Goal: Contribute content

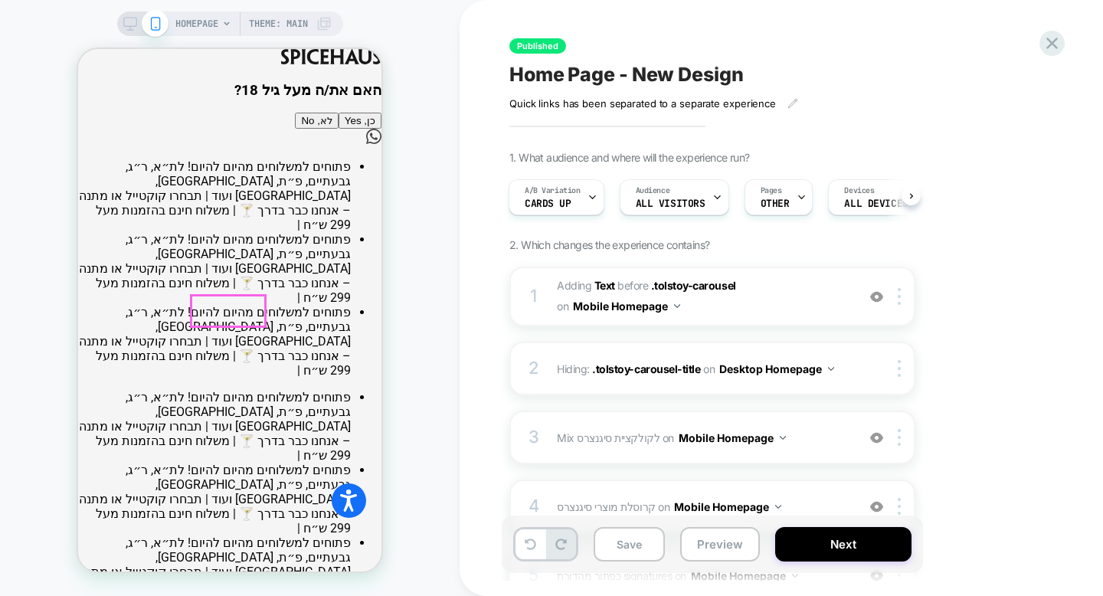
click at [339, 129] on button "כן, Yes" at bounding box center [360, 121] width 43 height 16
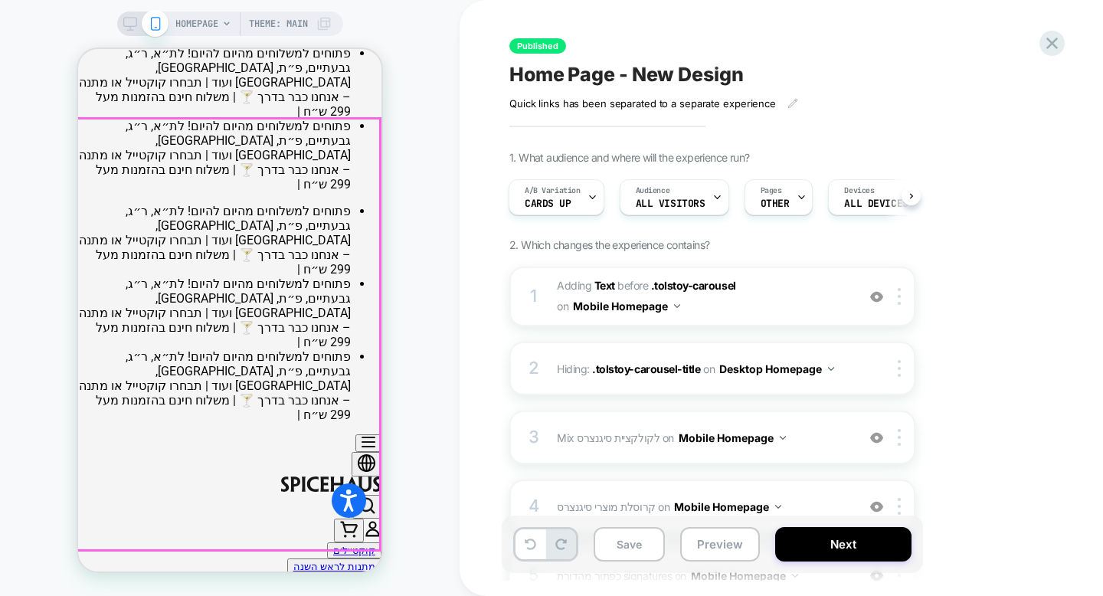
scroll to position [210, 0]
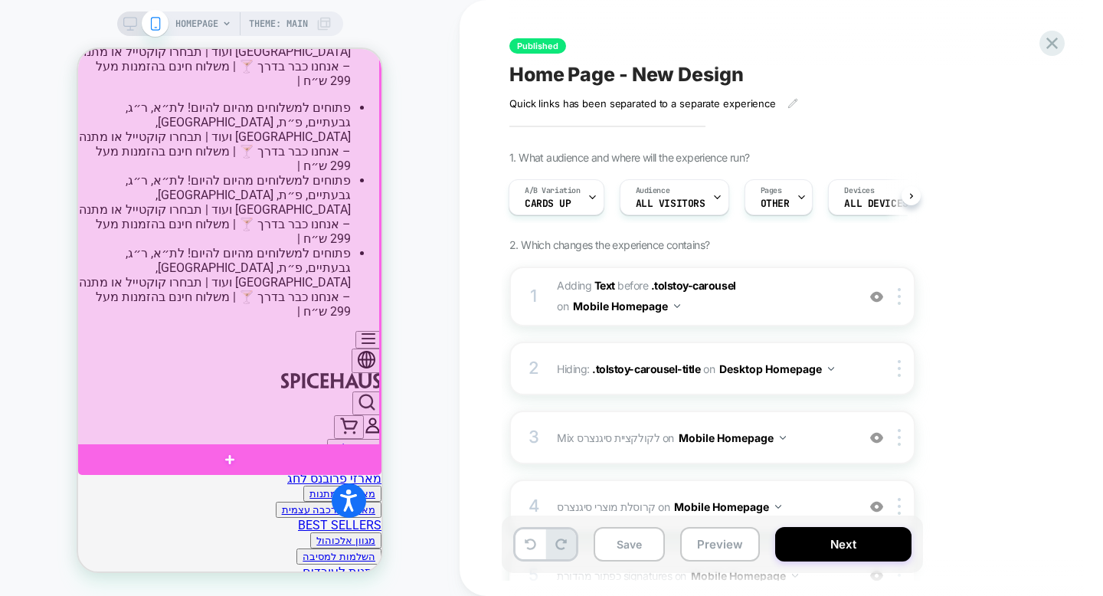
click at [316, 142] on div at bounding box center [228, 230] width 303 height 431
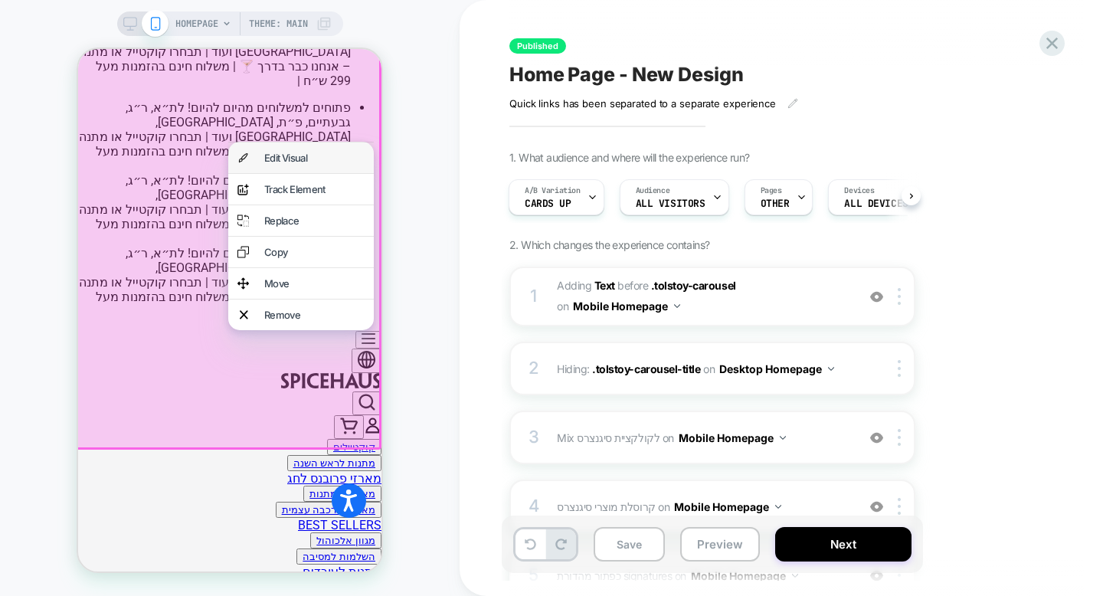
click at [316, 153] on div "Edit Visual" at bounding box center [314, 158] width 100 height 12
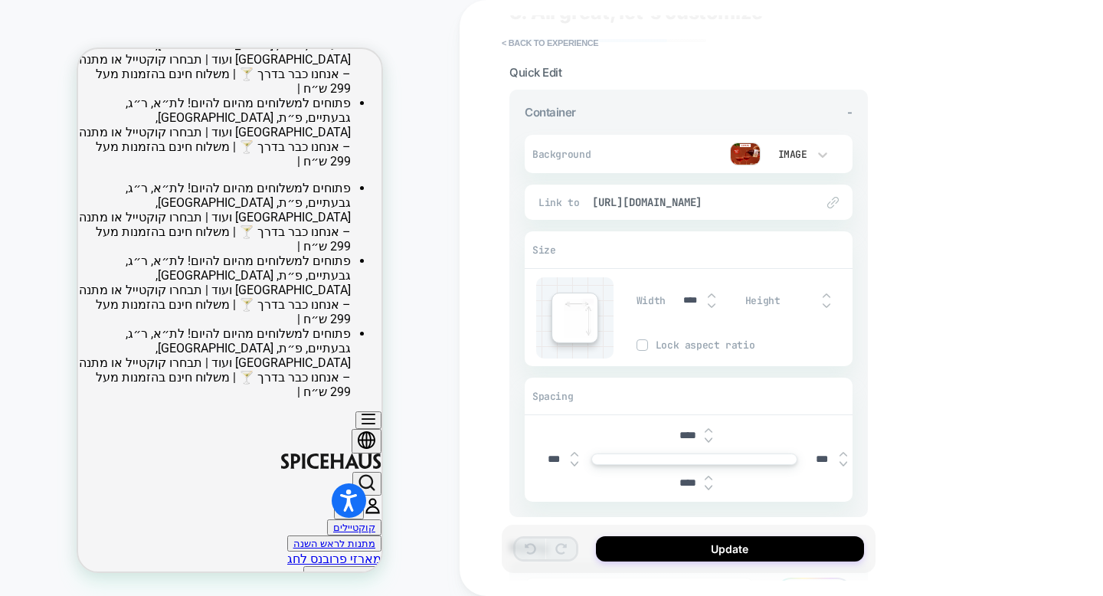
scroll to position [129, 0]
click at [743, 151] on img at bounding box center [745, 153] width 31 height 23
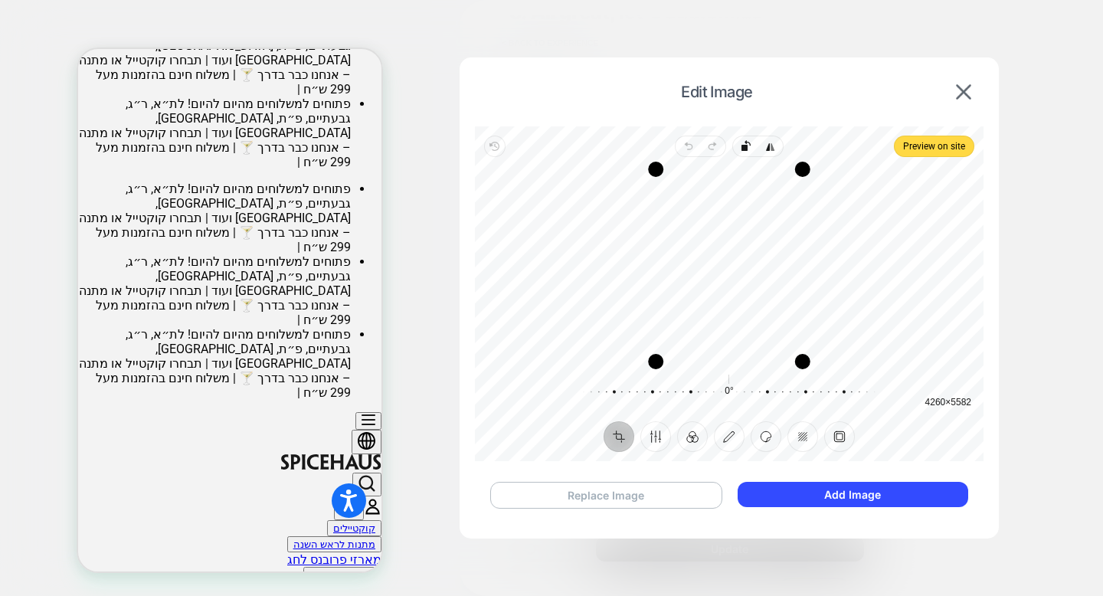
click at [644, 491] on button "Replace Image" at bounding box center [606, 495] width 232 height 27
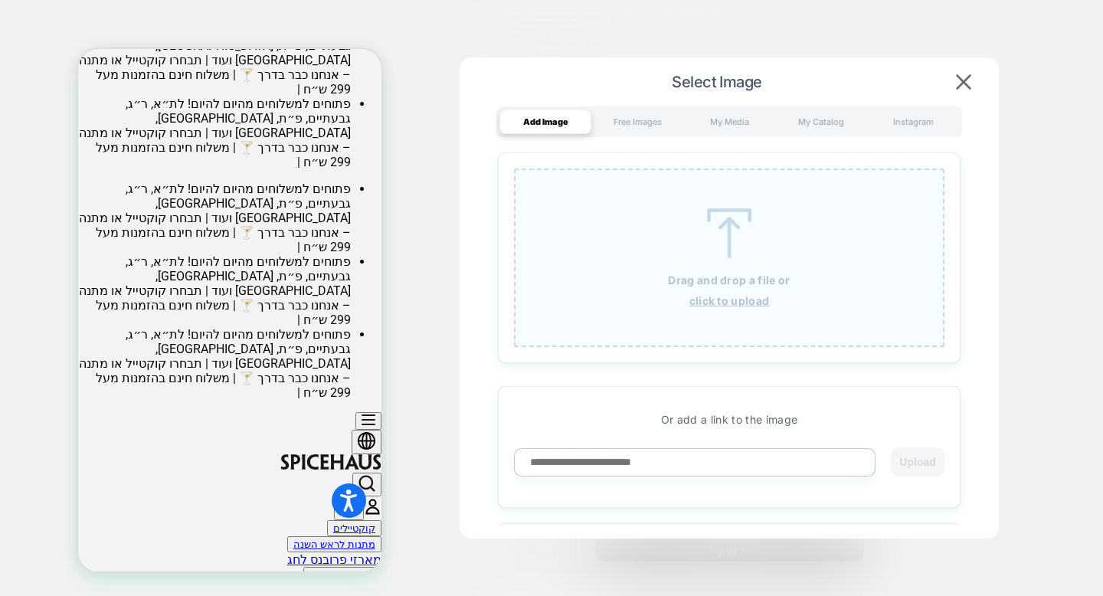
click at [702, 301] on u "click to upload" at bounding box center [729, 300] width 80 height 13
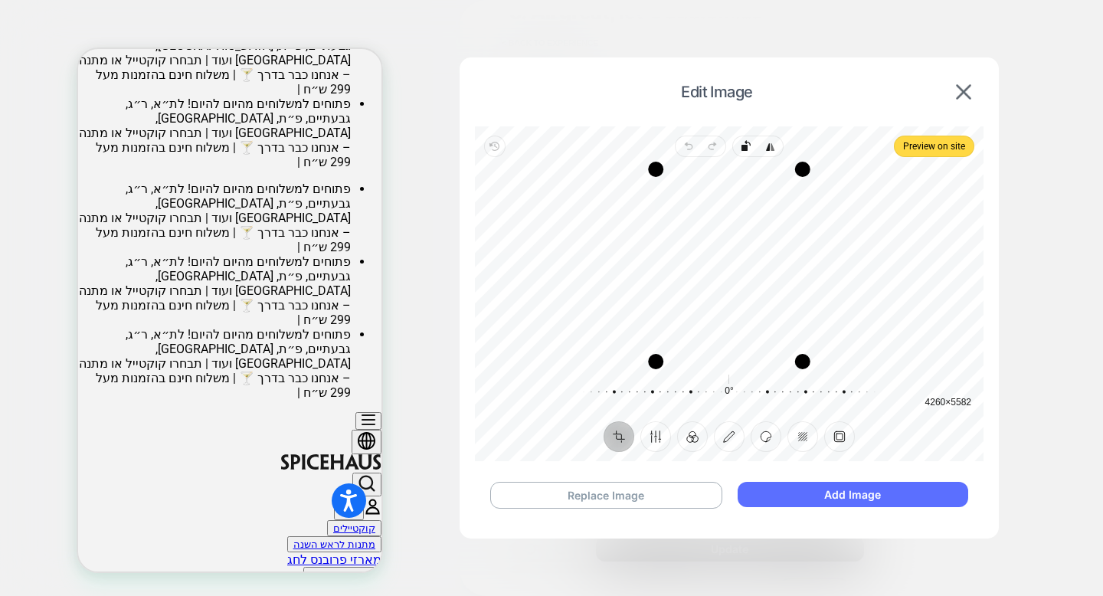
click at [772, 495] on button "Add Image" at bounding box center [853, 494] width 231 height 25
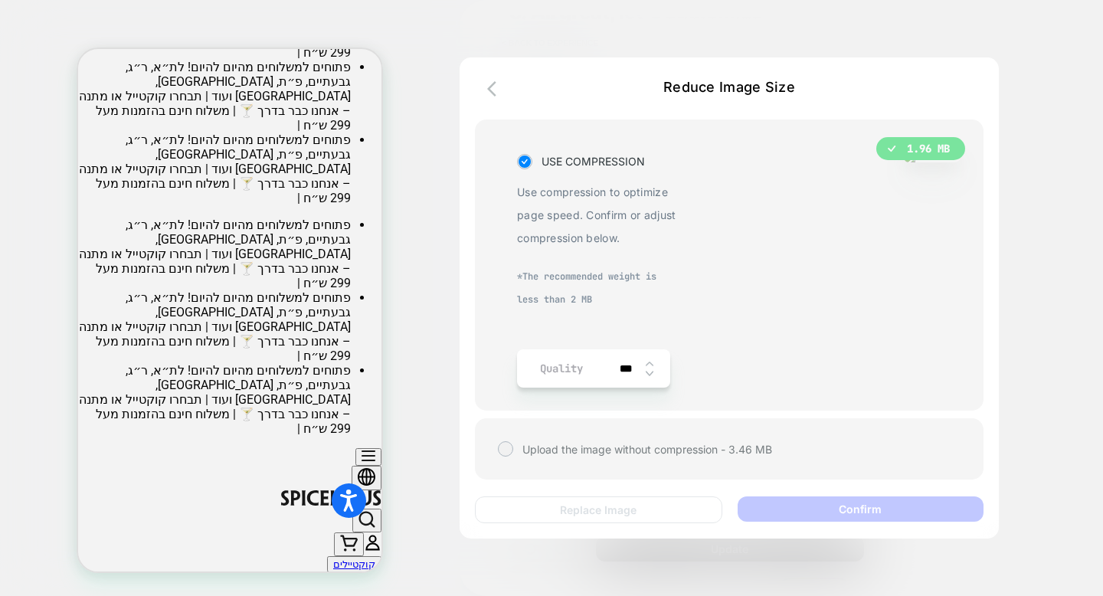
scroll to position [0, 0]
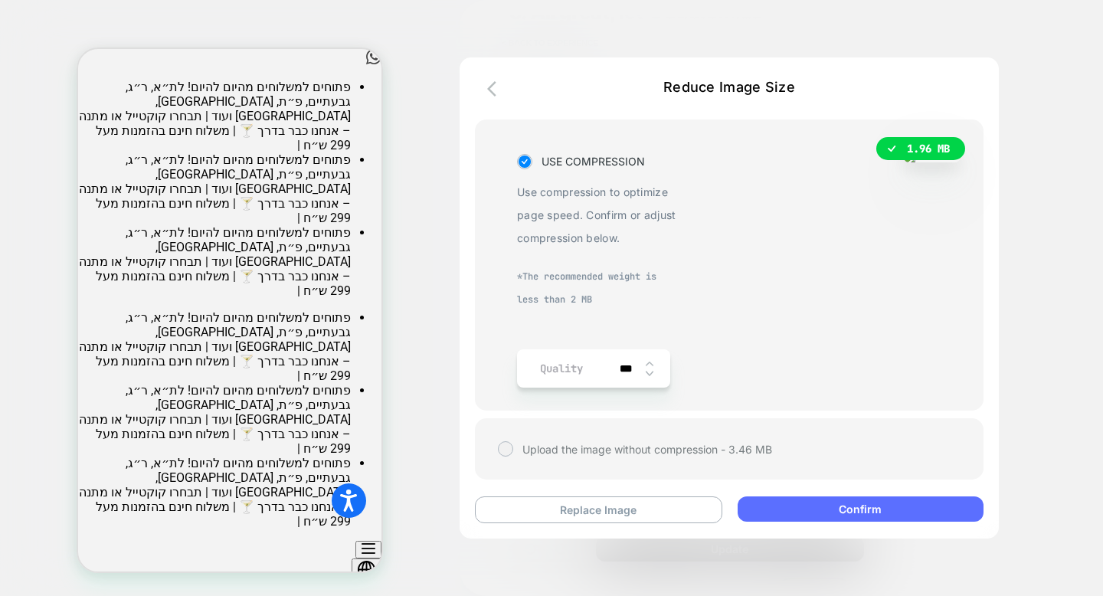
click at [816, 516] on button "Confirm" at bounding box center [861, 508] width 246 height 25
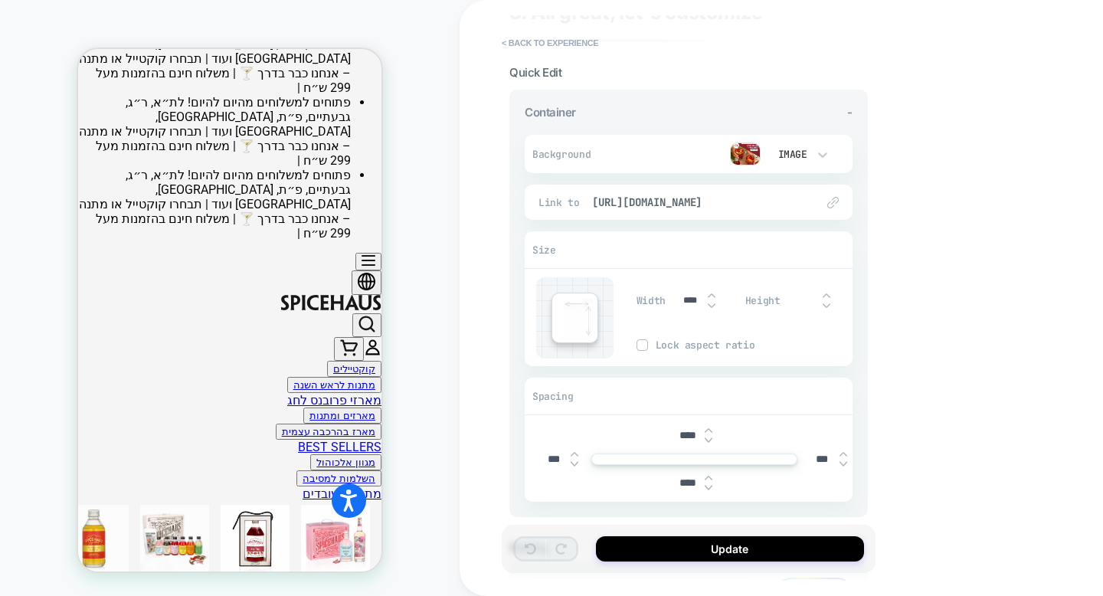
scroll to position [124, 0]
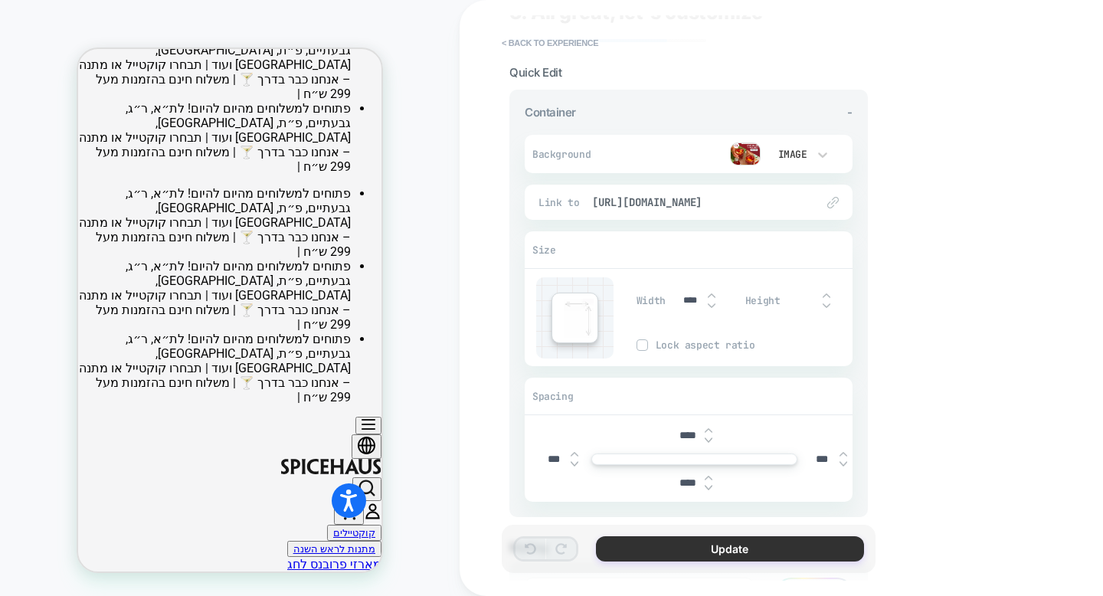
click at [660, 550] on button "Update" at bounding box center [730, 548] width 268 height 25
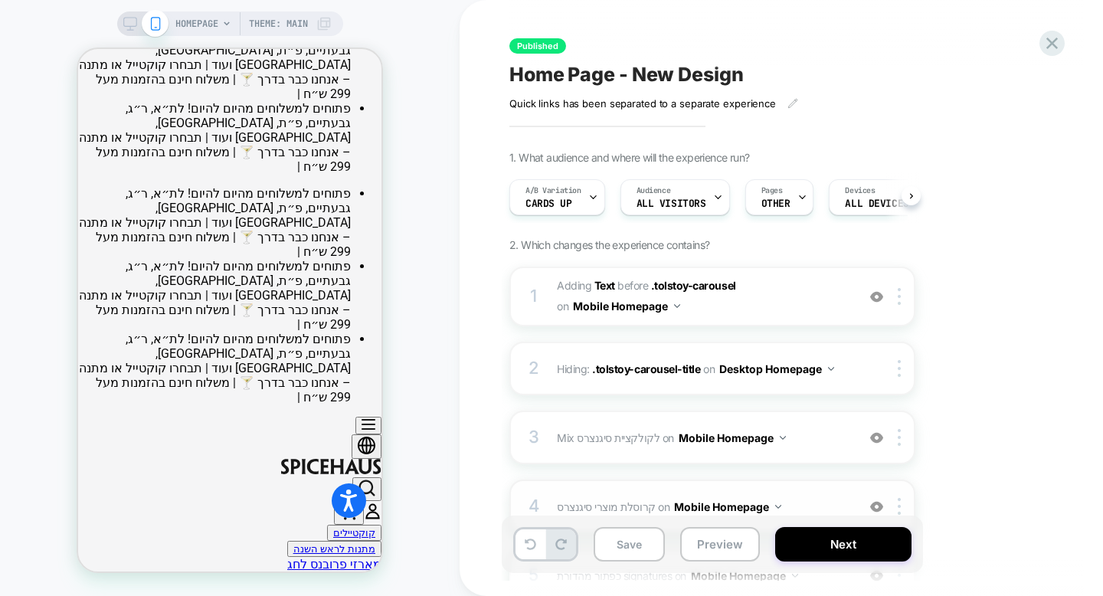
scroll to position [0, 1]
click at [130, 18] on rect at bounding box center [129, 22] width 13 height 8
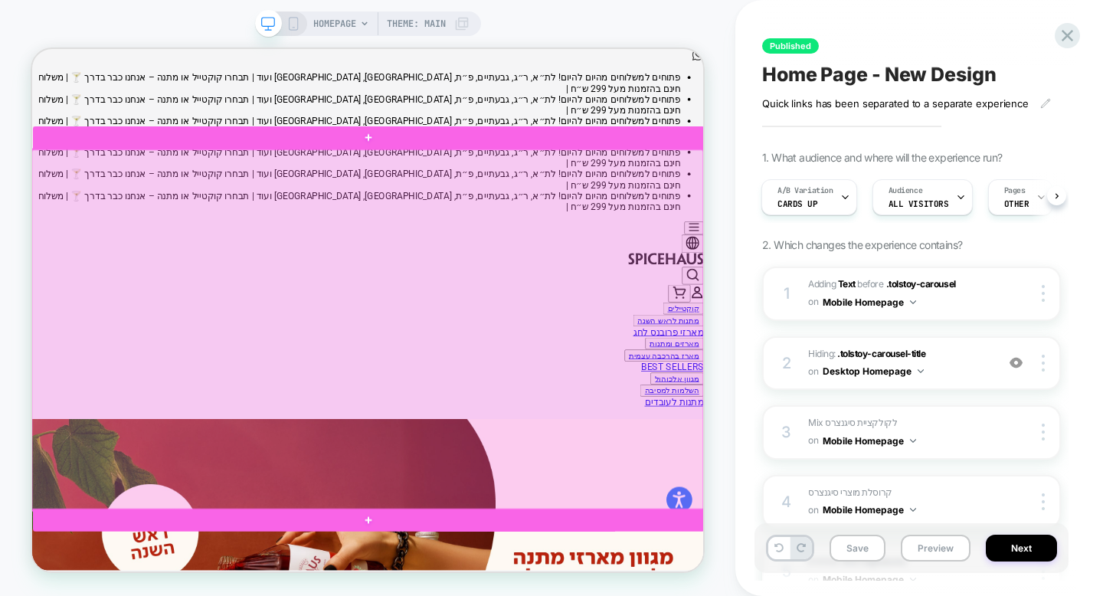
click at [362, 367] on div at bounding box center [479, 423] width 896 height 481
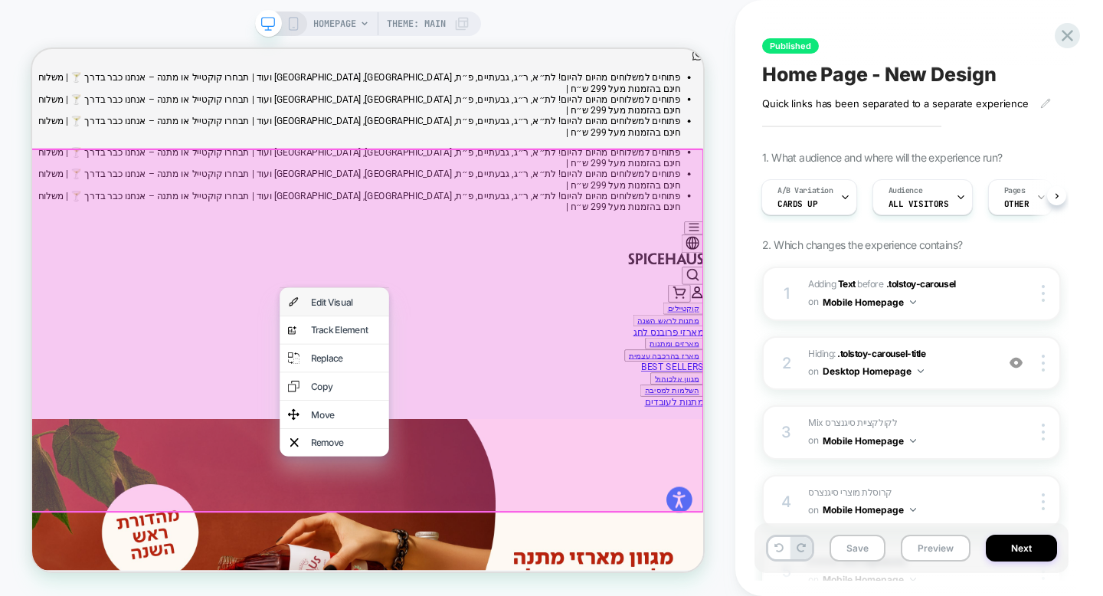
click at [415, 379] on div "Edit Visual" at bounding box center [450, 385] width 93 height 15
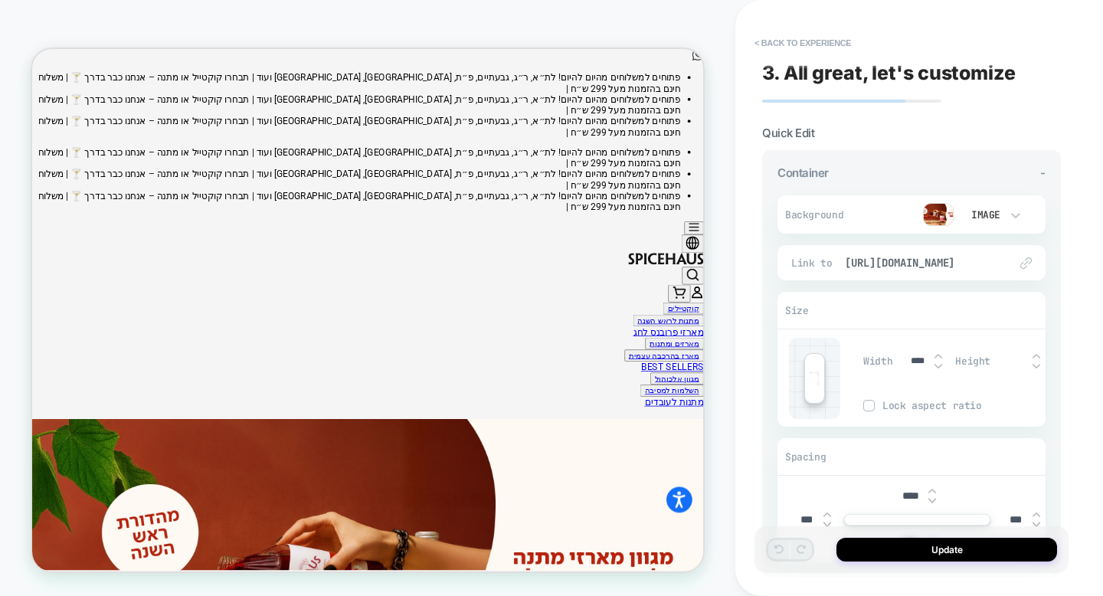
scroll to position [25, 0]
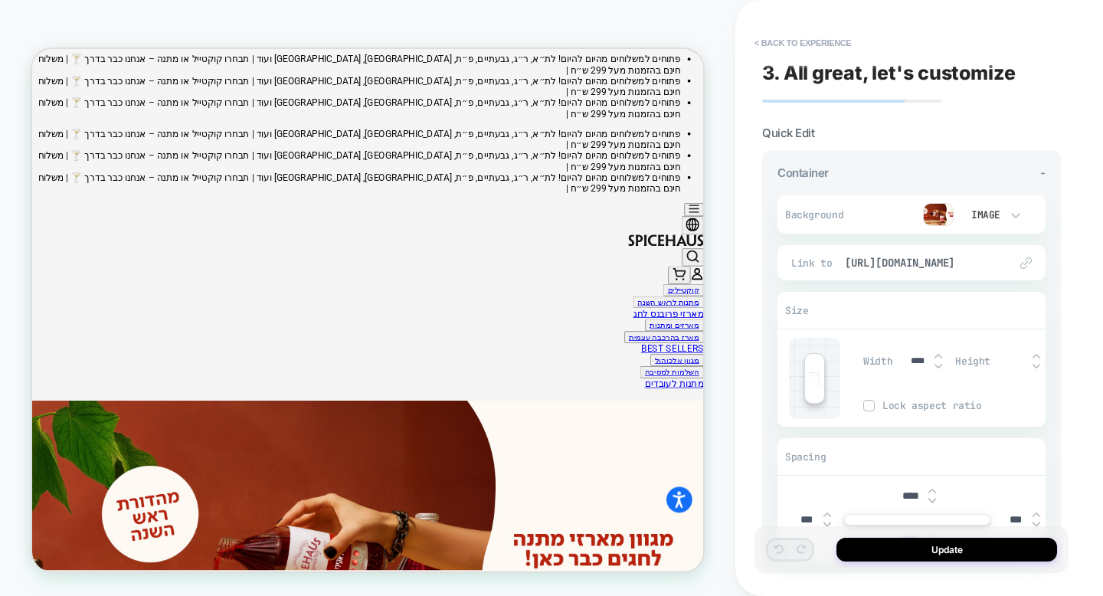
click at [932, 217] on img at bounding box center [938, 214] width 31 height 23
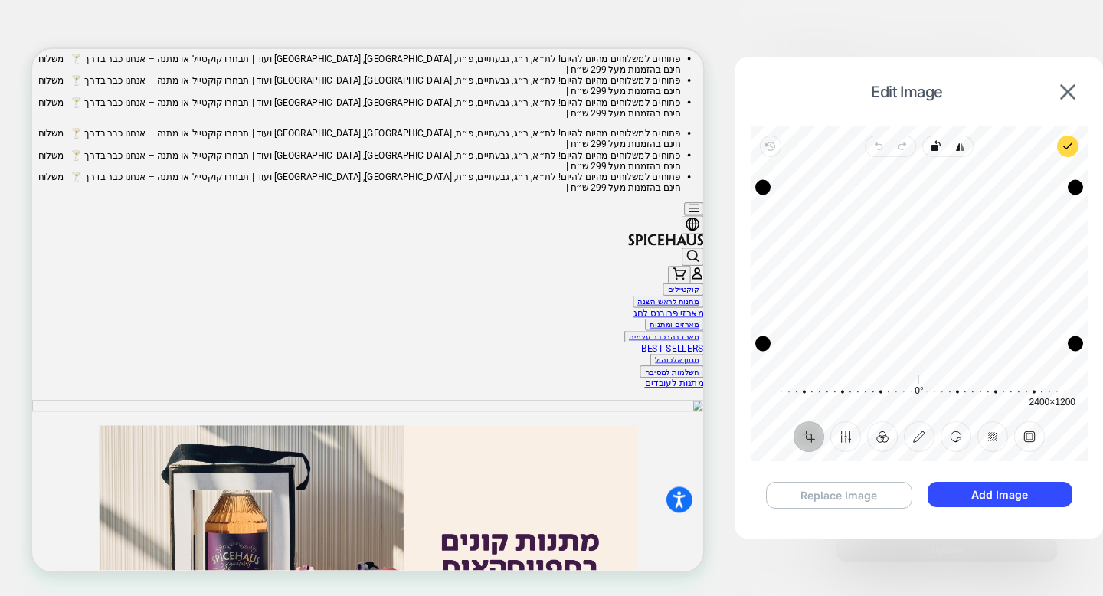
click at [872, 496] on button "Replace Image" at bounding box center [839, 495] width 146 height 27
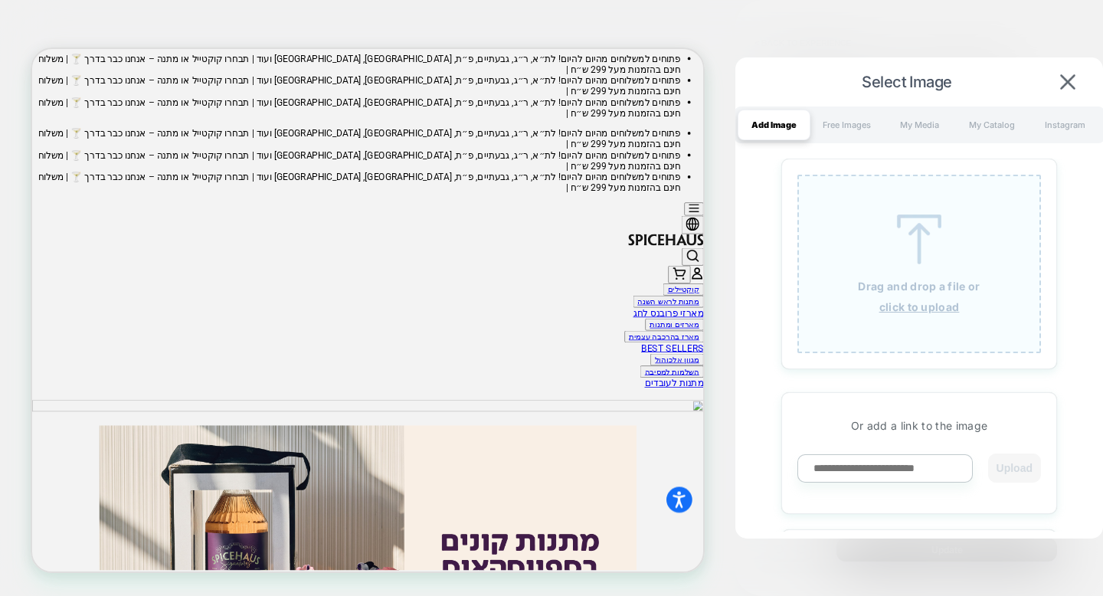
click at [914, 305] on u "click to upload" at bounding box center [919, 306] width 80 height 13
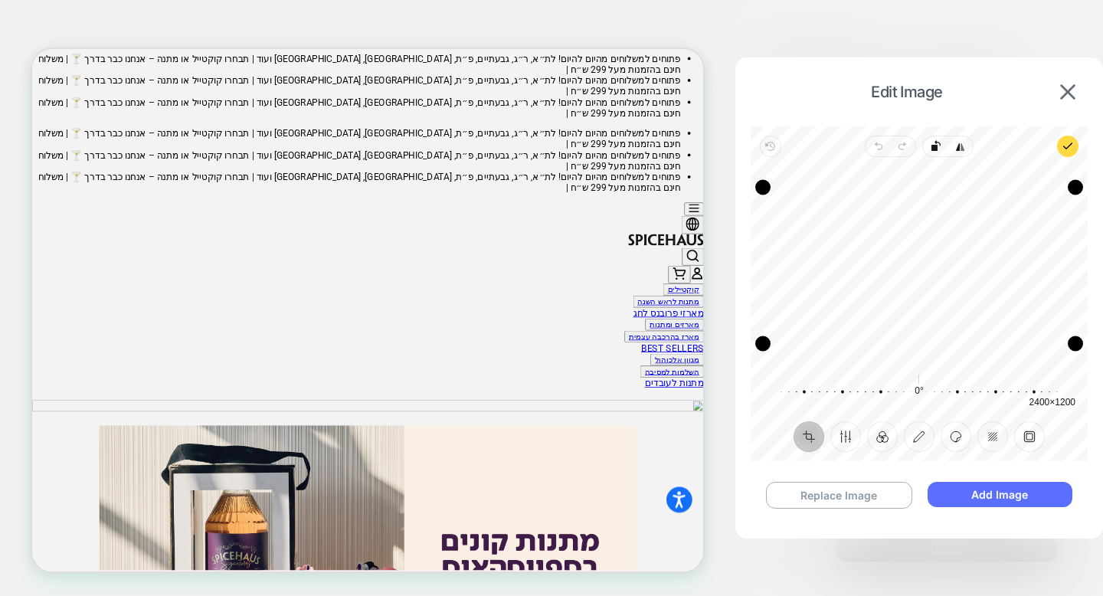
click at [965, 494] on button "Add Image" at bounding box center [1000, 494] width 145 height 25
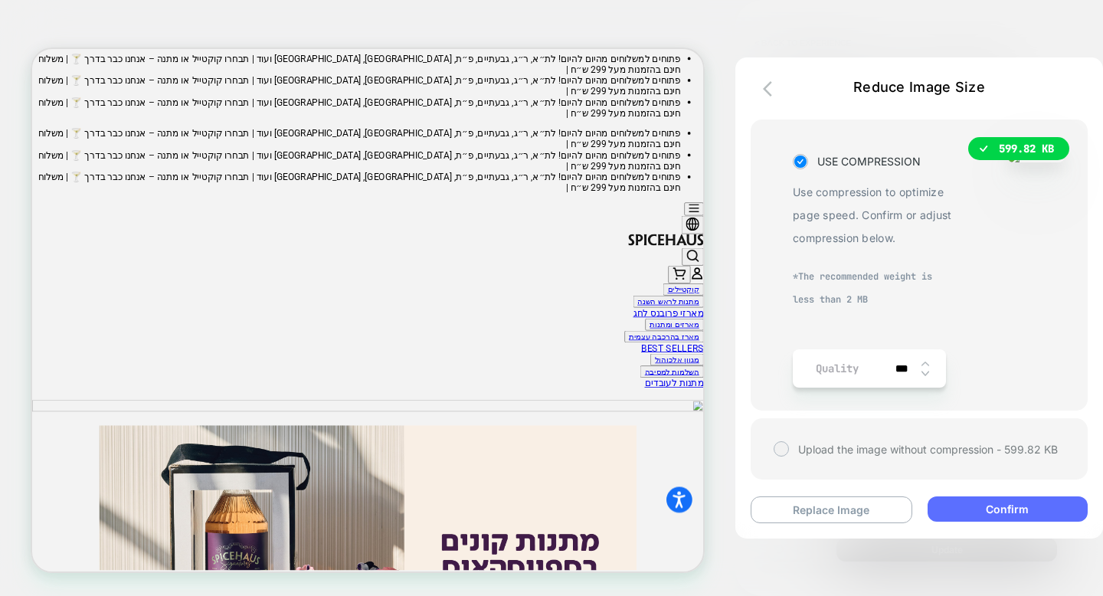
click at [976, 496] on button "Confirm" at bounding box center [1008, 508] width 160 height 25
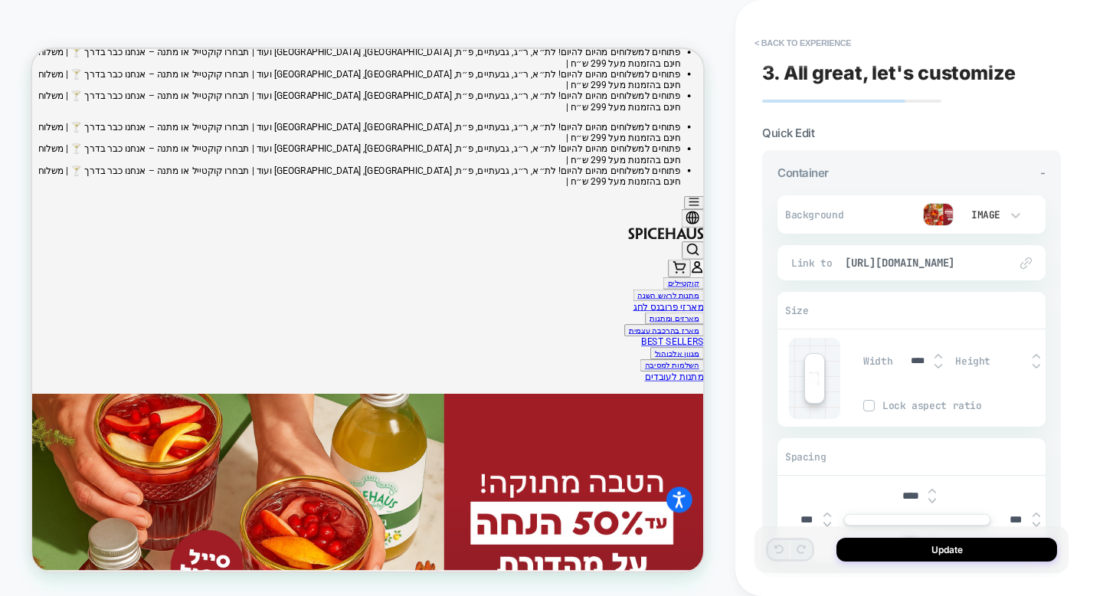
scroll to position [0, 0]
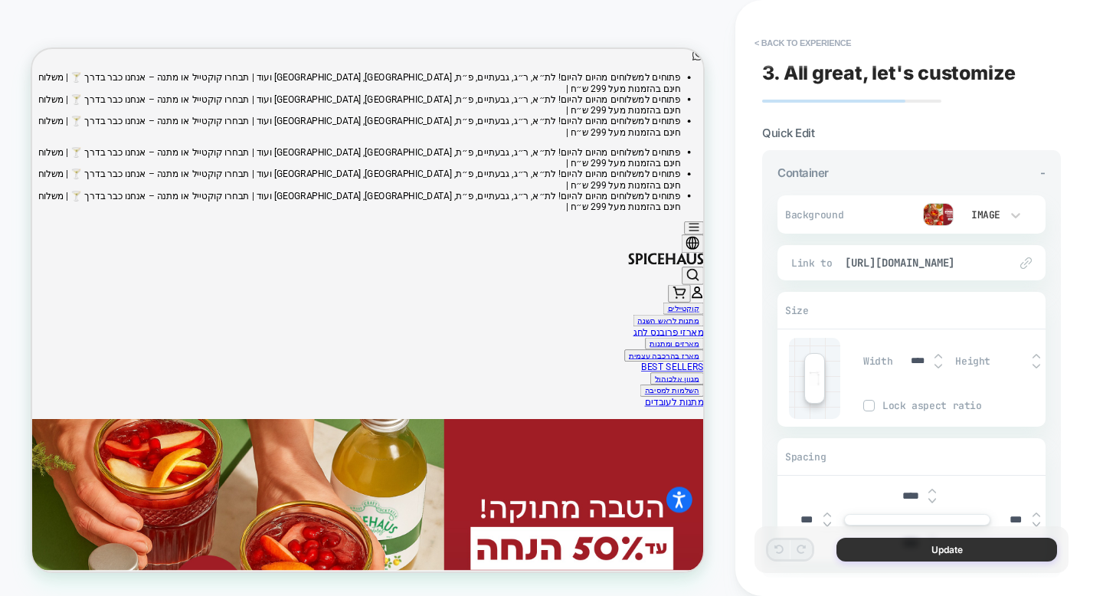
click at [917, 560] on button "Update" at bounding box center [947, 550] width 221 height 24
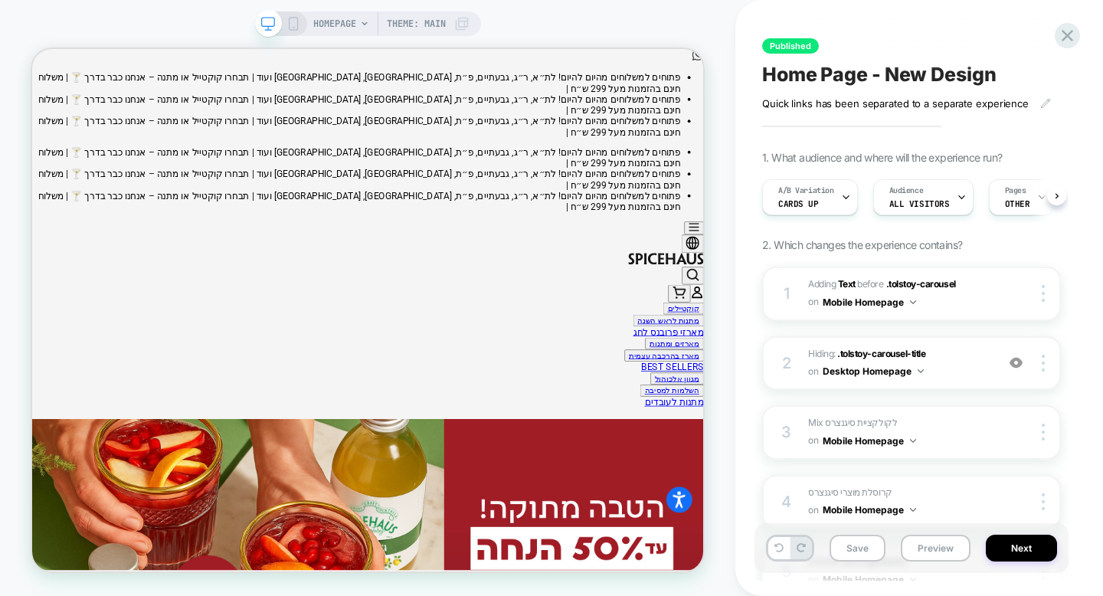
scroll to position [0, 1]
click at [866, 548] on button "Save" at bounding box center [858, 548] width 56 height 27
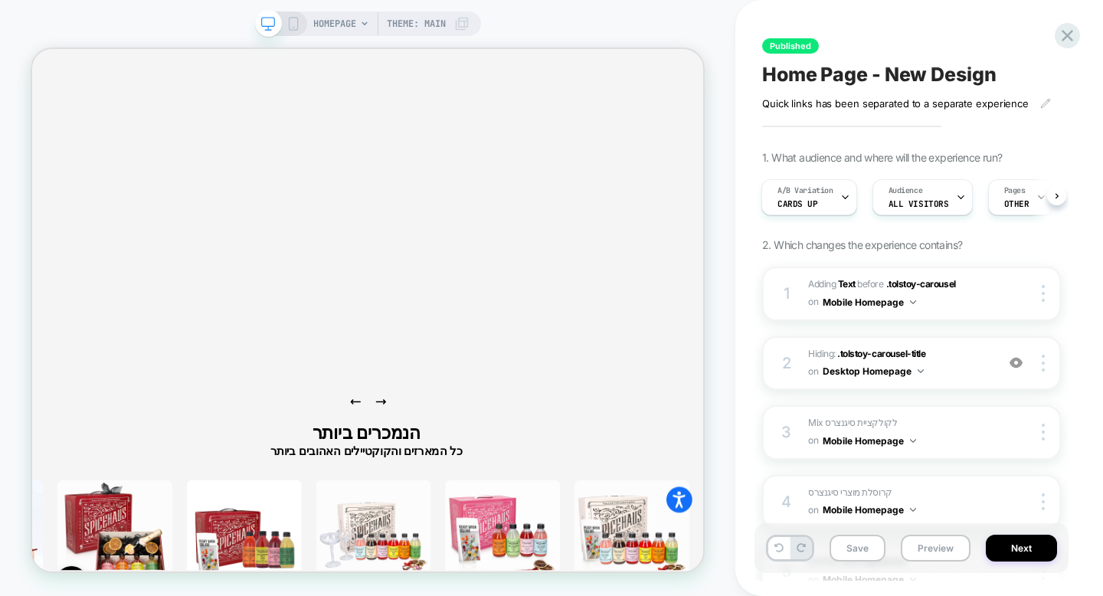
scroll to position [2048, 0]
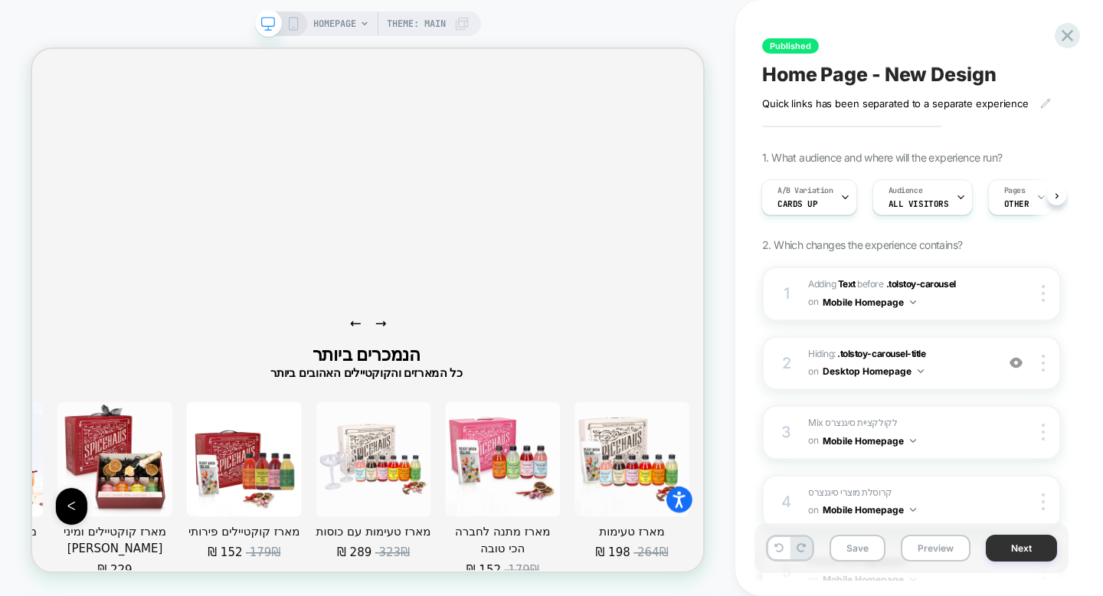
click at [1020, 542] on button "Next" at bounding box center [1021, 548] width 71 height 27
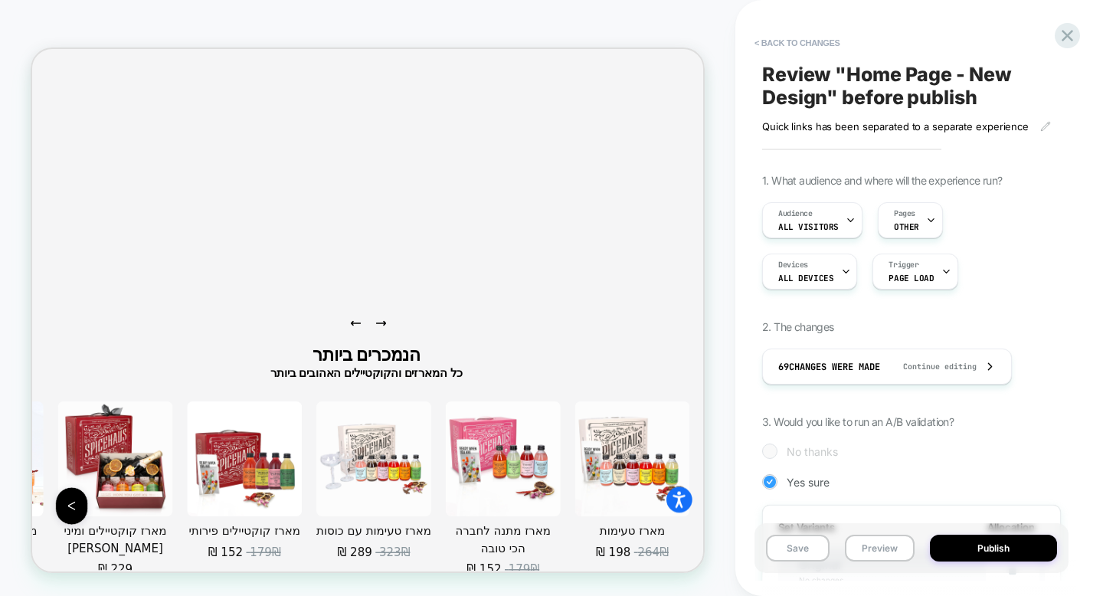
scroll to position [0, 2]
click at [986, 545] on button "Publish" at bounding box center [993, 548] width 127 height 27
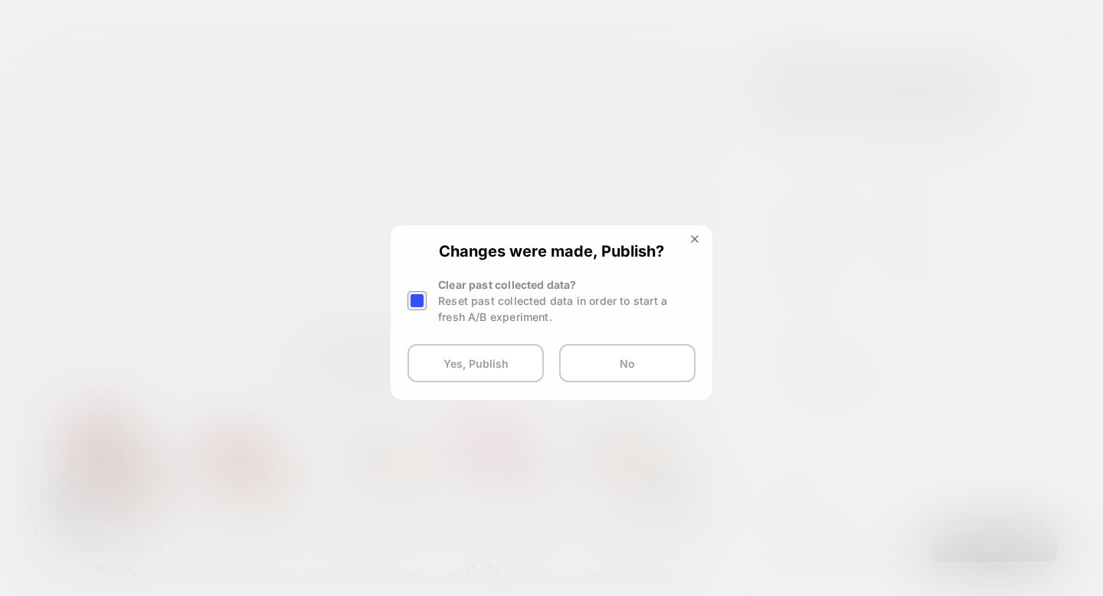
click at [476, 369] on button "Yes, Publish" at bounding box center [476, 363] width 136 height 38
